Goal: Find specific page/section: Find specific page/section

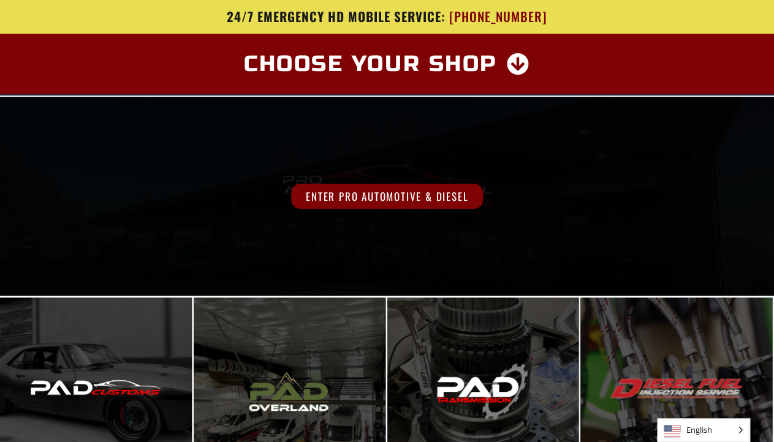
click at [343, 195] on span "Enter Pro Automotive & Diesel" at bounding box center [387, 196] width 192 height 25
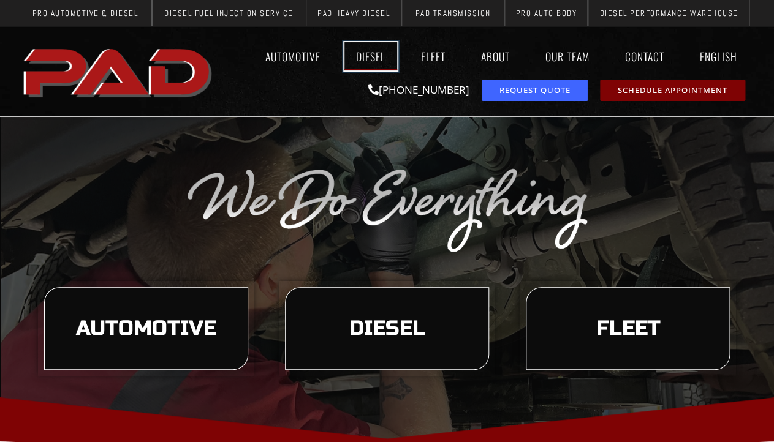
click at [364, 53] on link "Diesel" at bounding box center [370, 56] width 53 height 28
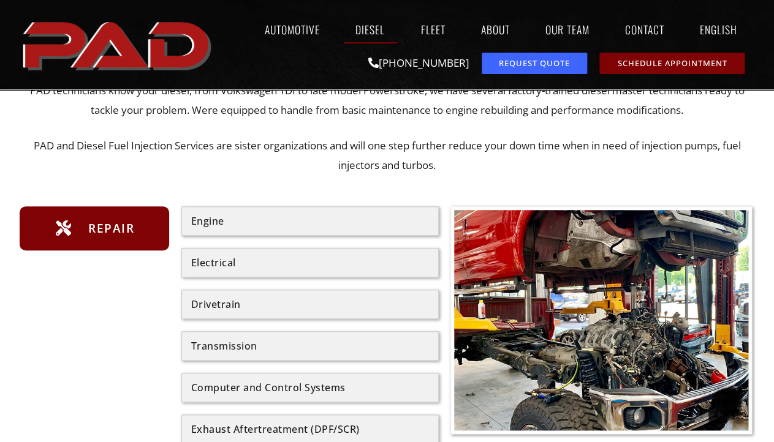
scroll to position [203, 0]
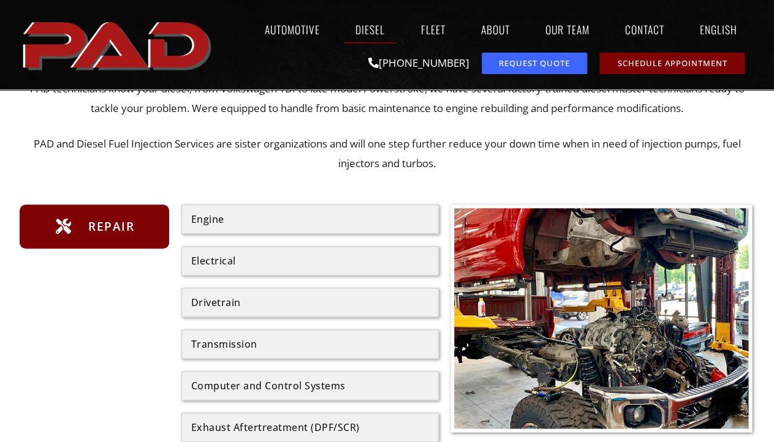
click at [334, 219] on div "Engine" at bounding box center [310, 219] width 238 height 10
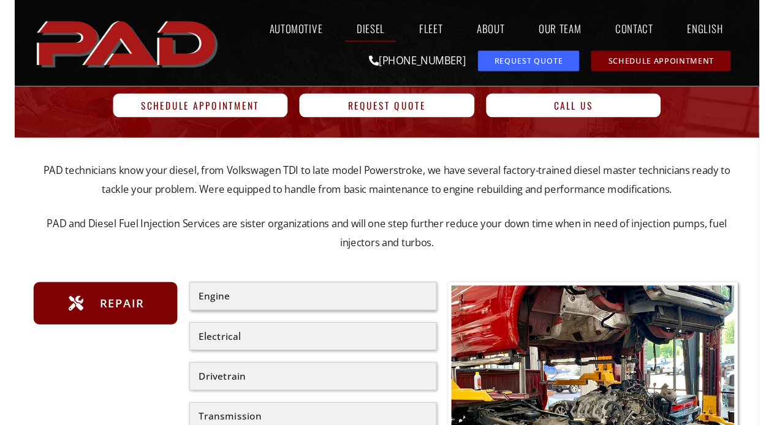
scroll to position [0, 0]
